Goal: Transaction & Acquisition: Download file/media

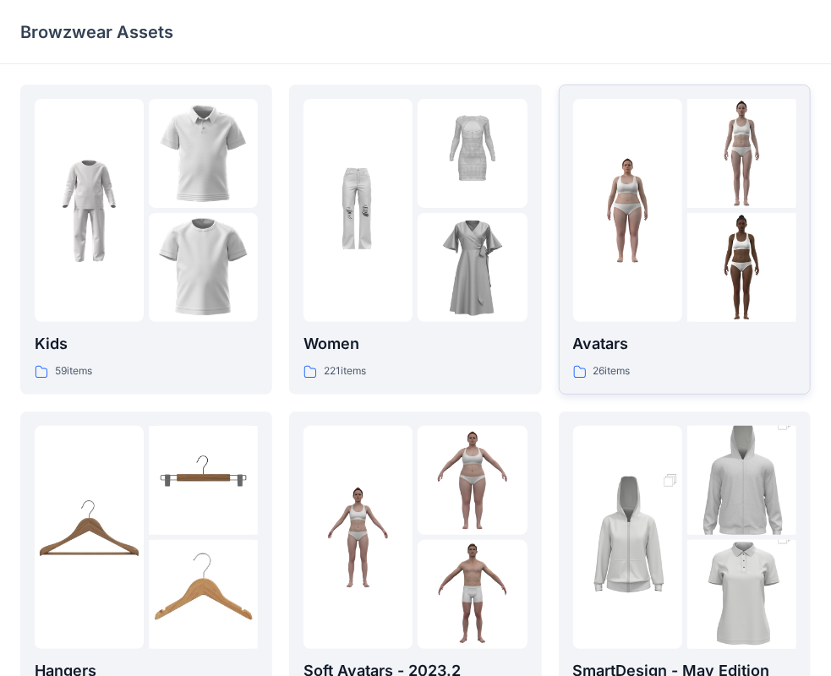
click at [660, 353] on p "Avatars" at bounding box center [684, 344] width 223 height 24
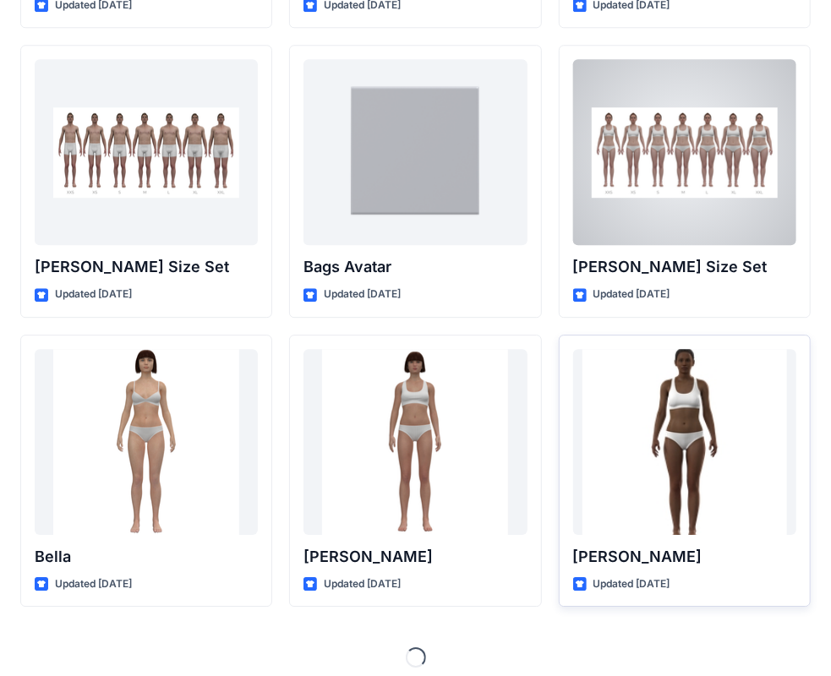
scroll to position [1784, 0]
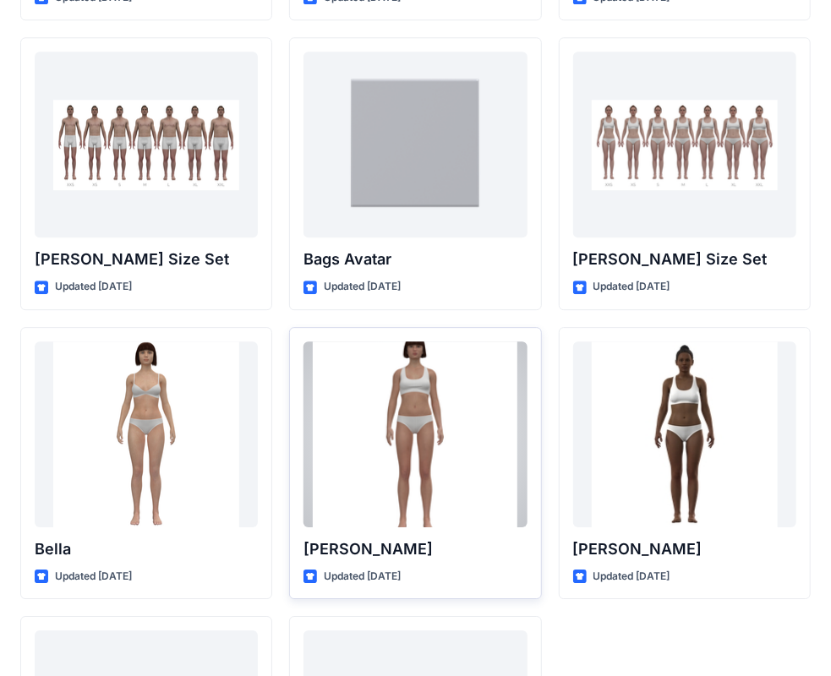
click at [429, 458] on div at bounding box center [414, 434] width 223 height 186
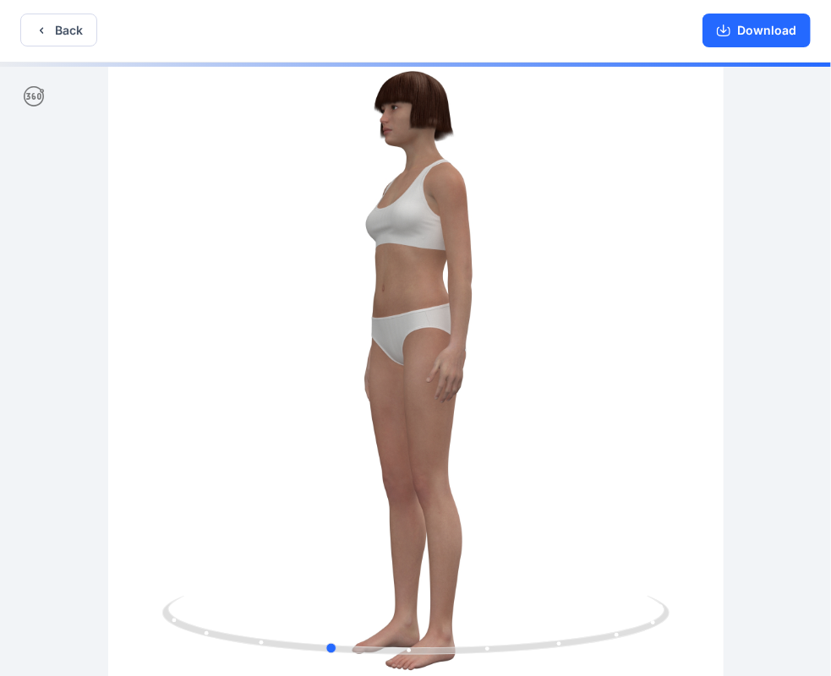
scroll to position [3, 0]
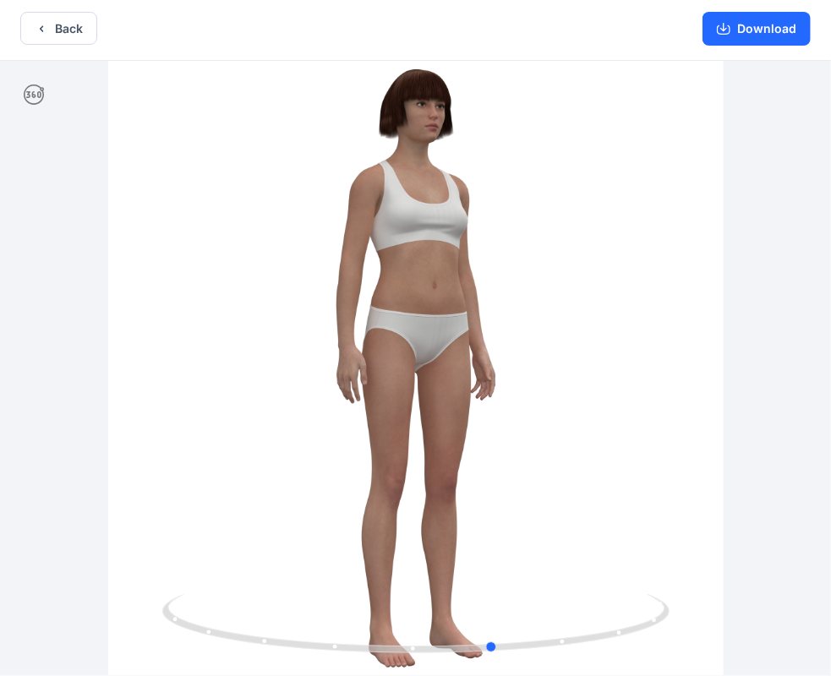
drag, startPoint x: 509, startPoint y: 491, endPoint x: 634, endPoint y: 496, distance: 125.2
click at [754, 31] on button "Download" at bounding box center [756, 29] width 108 height 34
click at [755, 29] on button "Download" at bounding box center [756, 29] width 108 height 34
click at [85, 30] on button "Back" at bounding box center [58, 28] width 77 height 33
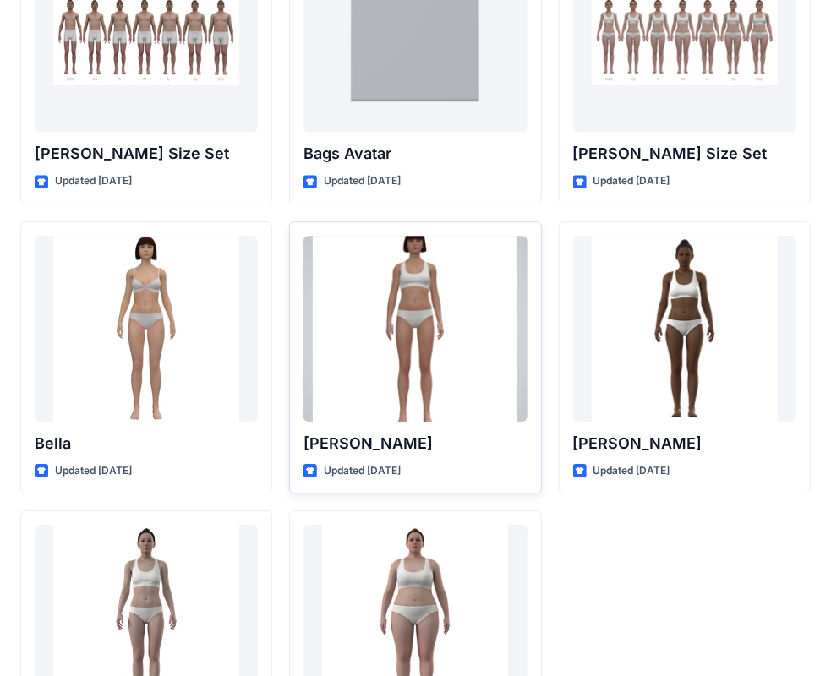
scroll to position [1953, 0]
